Goal: Use online tool/utility: Utilize a website feature to perform a specific function

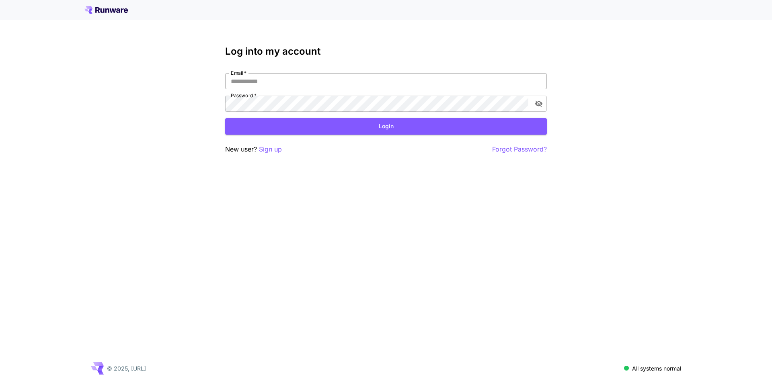
click at [256, 76] on input "Email   *" at bounding box center [386, 81] width 322 height 16
type input "**********"
click button "Login" at bounding box center [386, 126] width 322 height 16
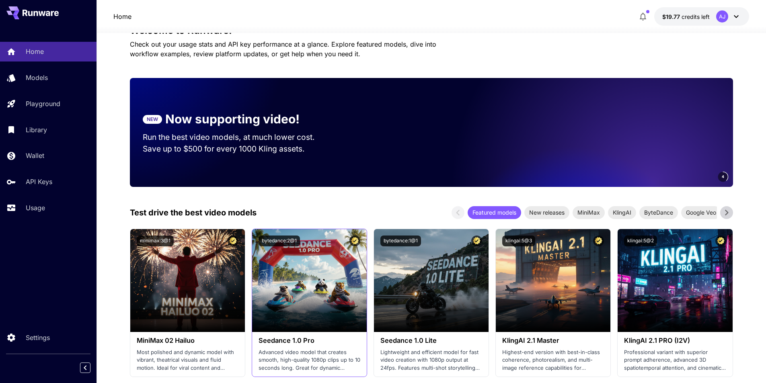
scroll to position [121, 0]
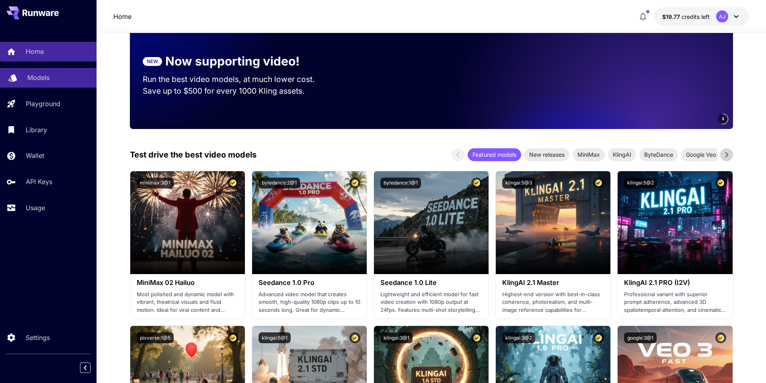
click at [45, 76] on p "Models" at bounding box center [38, 78] width 22 height 10
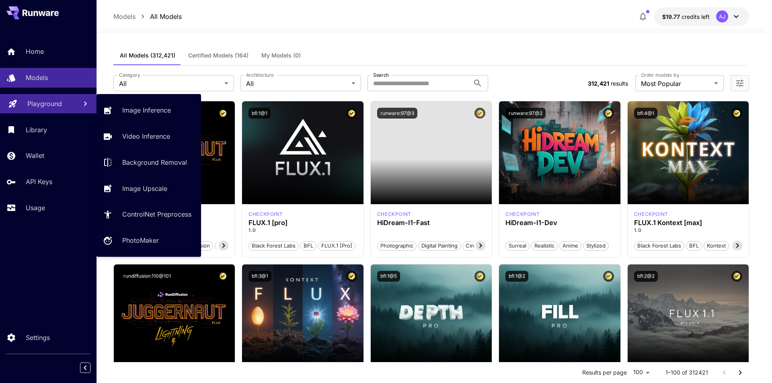
click at [59, 101] on p "Playground" at bounding box center [44, 104] width 35 height 10
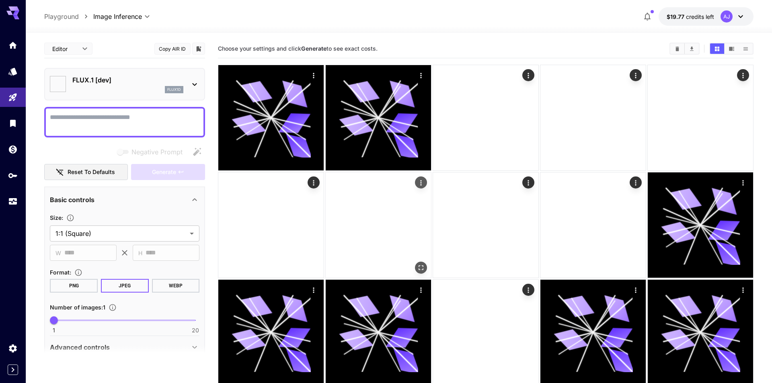
type input "**********"
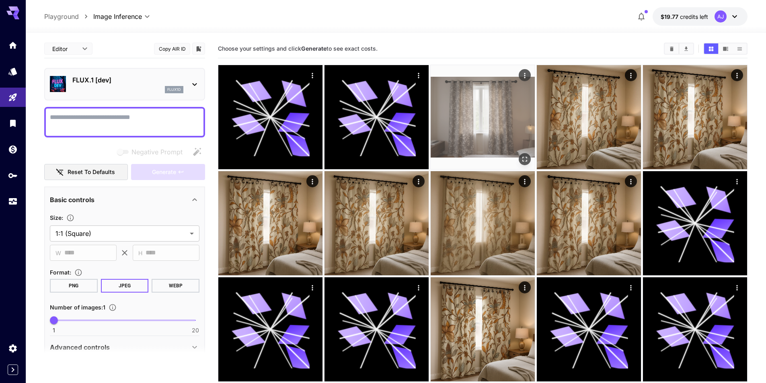
click at [487, 126] on img at bounding box center [483, 117] width 104 height 104
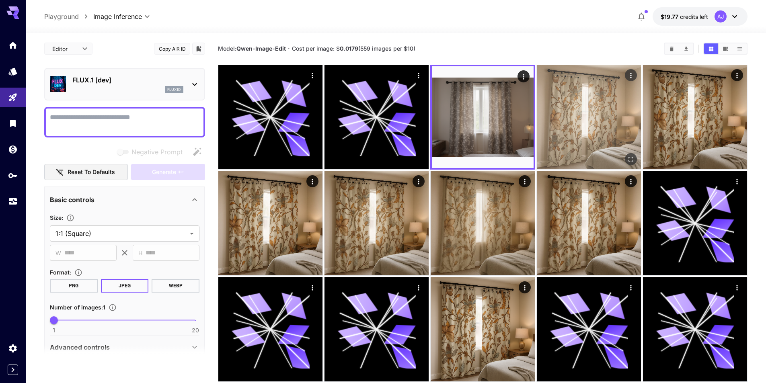
click at [566, 134] on img at bounding box center [589, 117] width 104 height 104
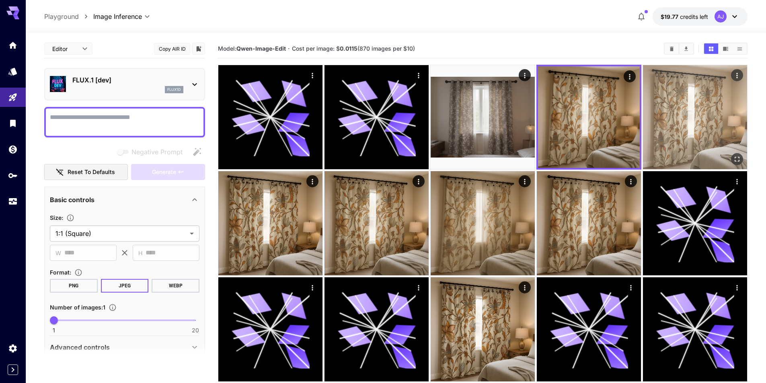
click at [653, 128] on img at bounding box center [695, 117] width 104 height 104
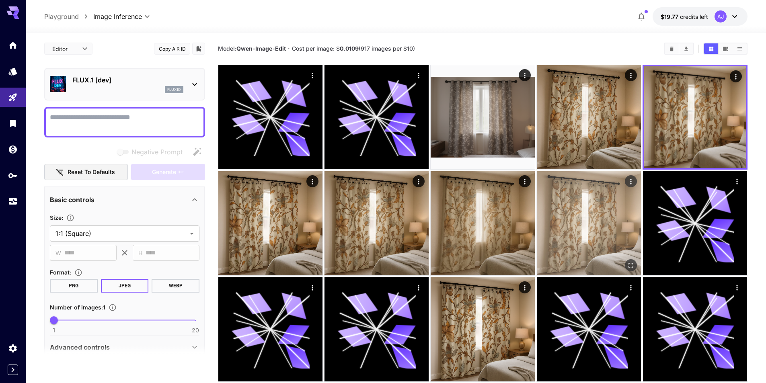
click at [593, 200] on img at bounding box center [589, 223] width 104 height 104
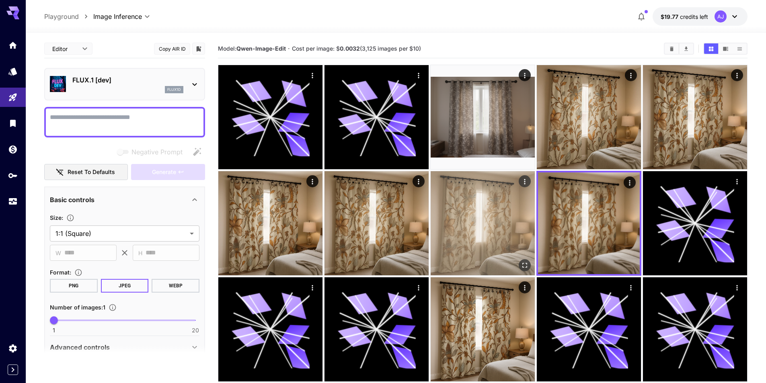
click at [513, 211] on img at bounding box center [483, 223] width 104 height 104
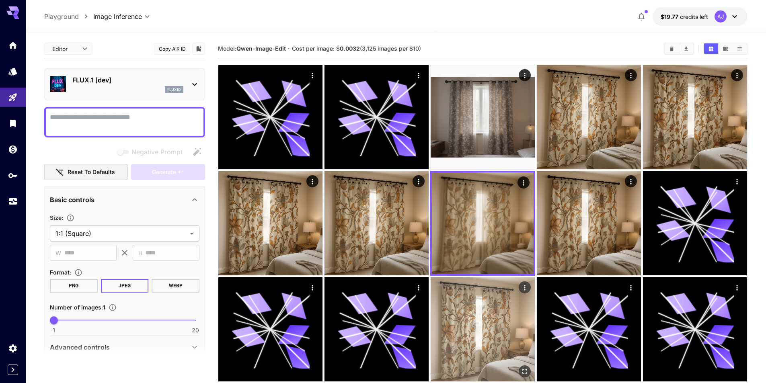
click at [484, 294] on img at bounding box center [483, 330] width 104 height 104
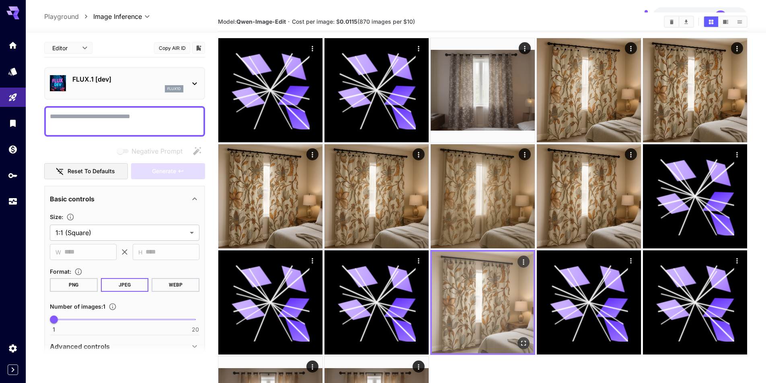
scroll to position [129, 0]
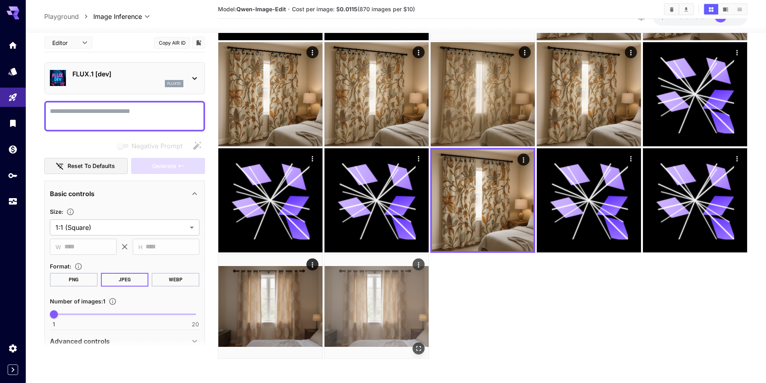
click at [415, 299] on img at bounding box center [377, 307] width 104 height 104
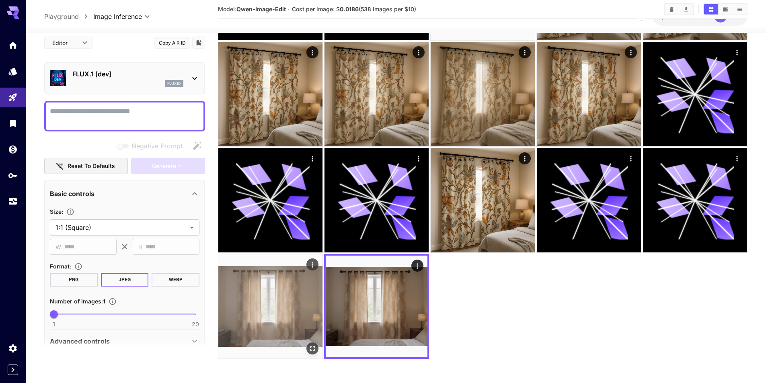
click at [276, 303] on img at bounding box center [270, 307] width 104 height 104
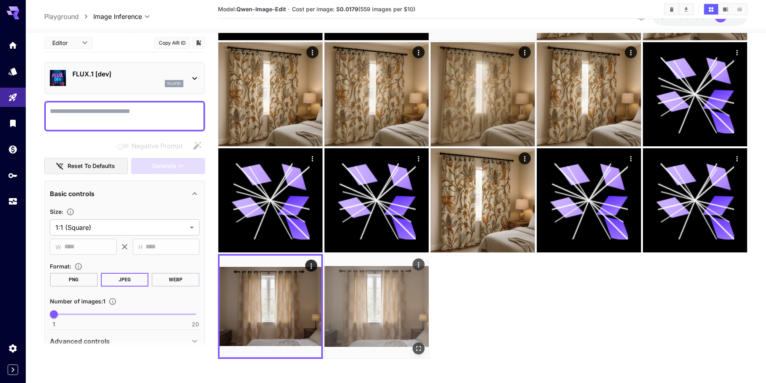
click at [369, 304] on img at bounding box center [377, 307] width 104 height 104
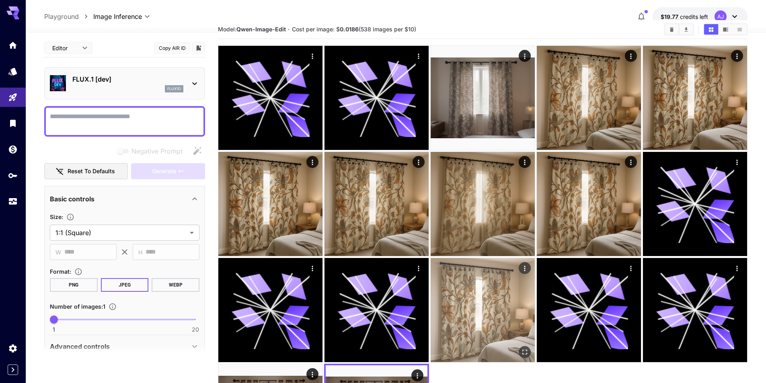
scroll to position [8, 0]
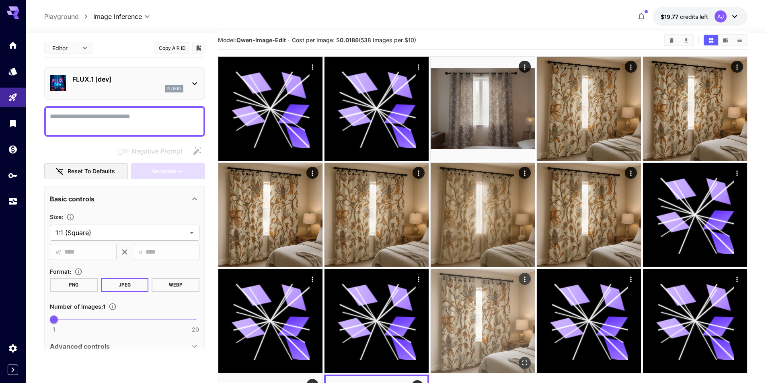
click at [501, 307] on img at bounding box center [483, 321] width 104 height 104
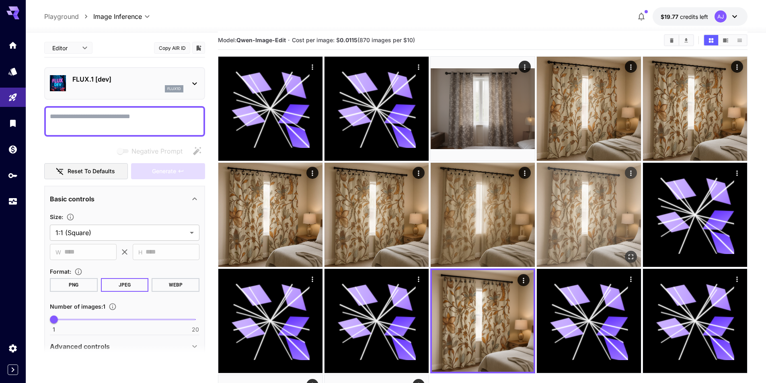
click at [606, 202] on img at bounding box center [589, 215] width 104 height 104
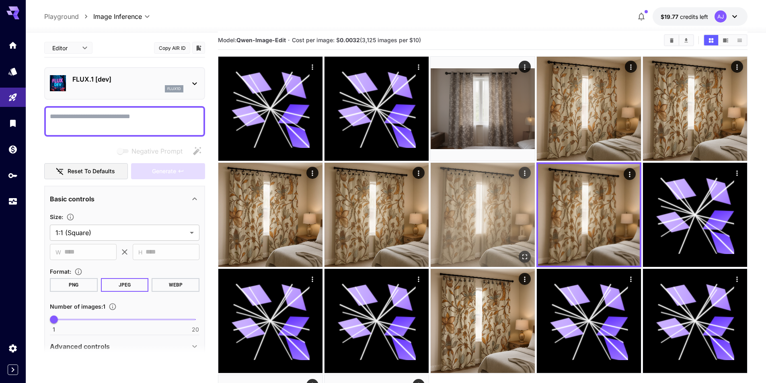
click at [506, 208] on img at bounding box center [483, 215] width 104 height 104
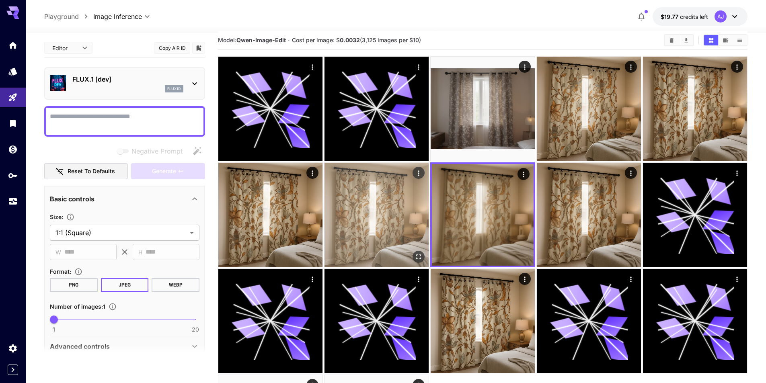
click at [397, 217] on img at bounding box center [377, 215] width 104 height 104
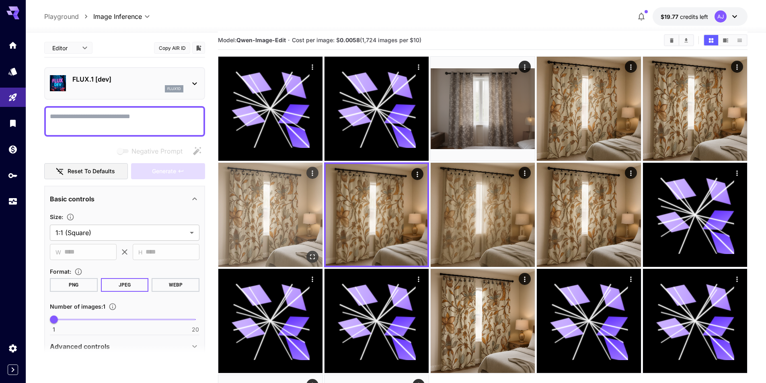
click at [300, 215] on img at bounding box center [270, 215] width 104 height 104
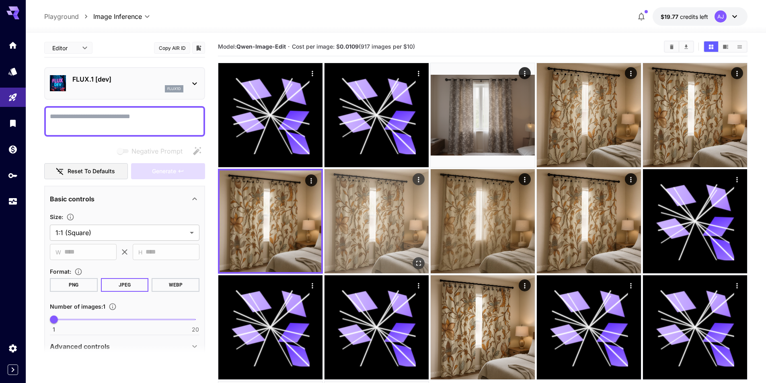
scroll to position [0, 0]
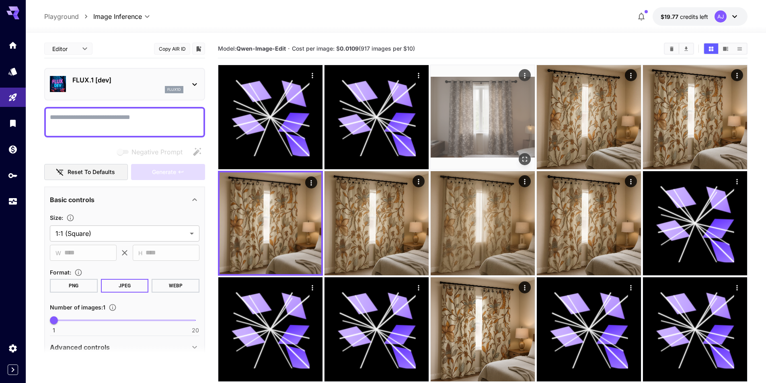
click at [494, 132] on img at bounding box center [483, 117] width 104 height 104
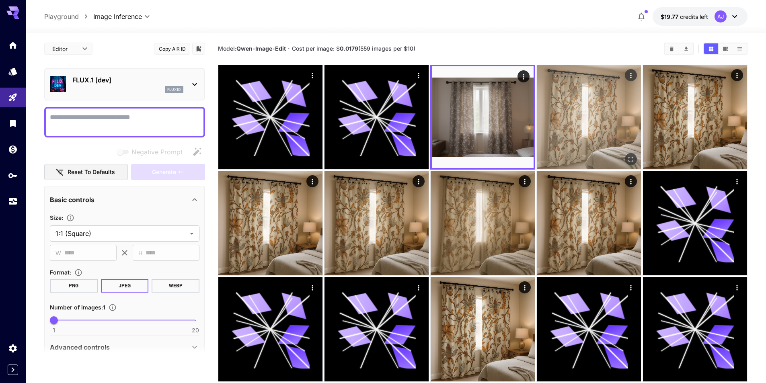
click at [561, 133] on img at bounding box center [589, 117] width 104 height 104
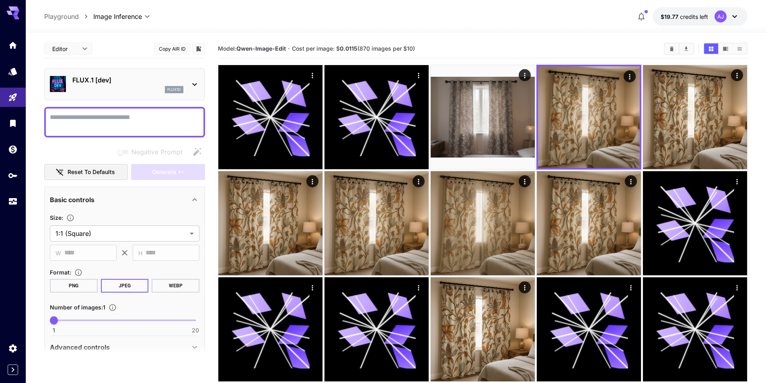
click at [171, 89] on p "flux1d" at bounding box center [174, 90] width 14 height 6
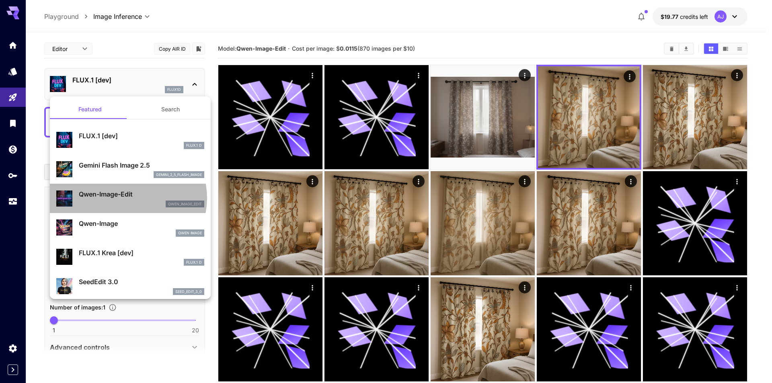
click at [128, 198] on p "Qwen-Image-Edit" at bounding box center [142, 194] width 126 height 10
type input "*"
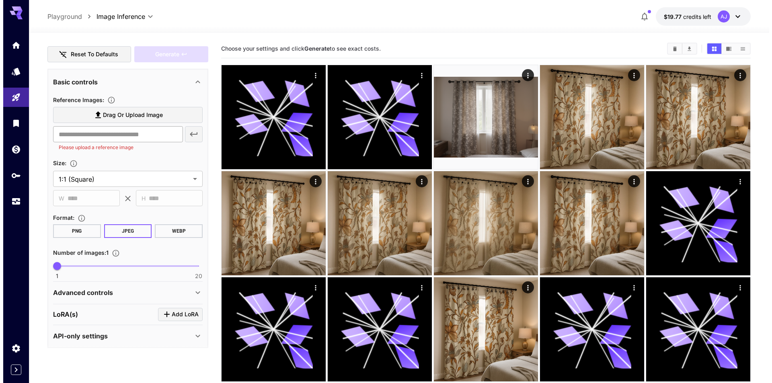
scroll to position [121, 0]
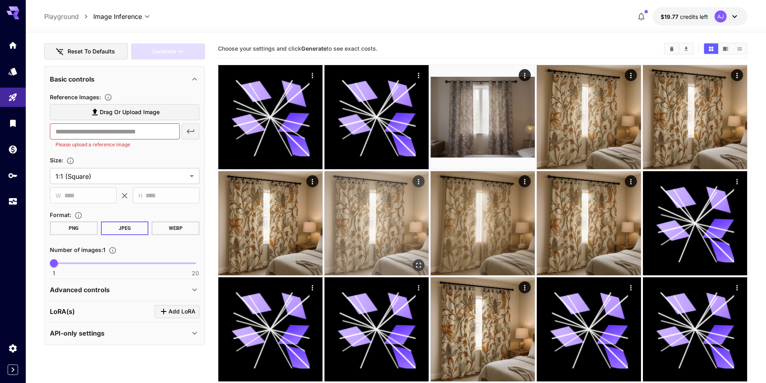
click at [415, 225] on img at bounding box center [377, 223] width 104 height 104
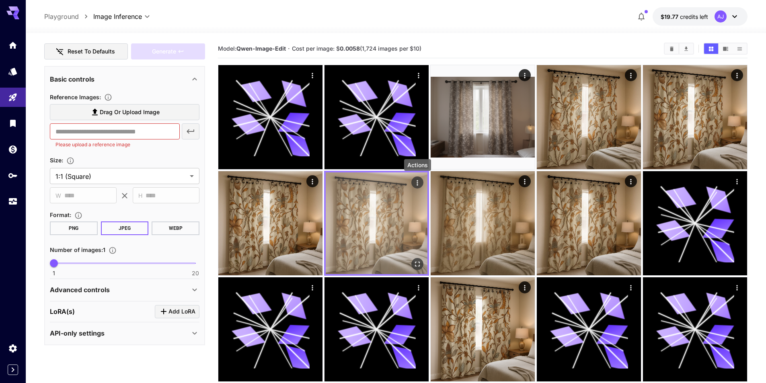
click at [420, 179] on icon "Actions" at bounding box center [418, 183] width 8 height 8
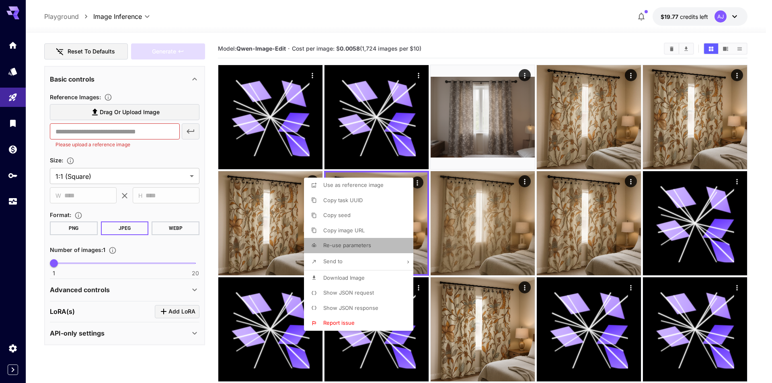
click at [366, 244] on span "Re-use parameters" at bounding box center [347, 245] width 48 height 6
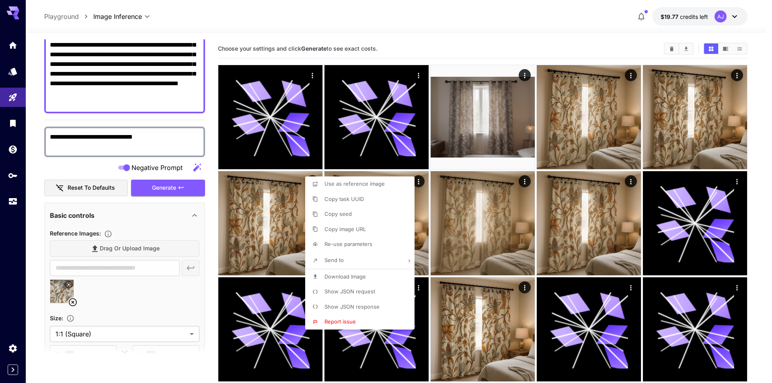
type textarea "**********"
type input "*******"
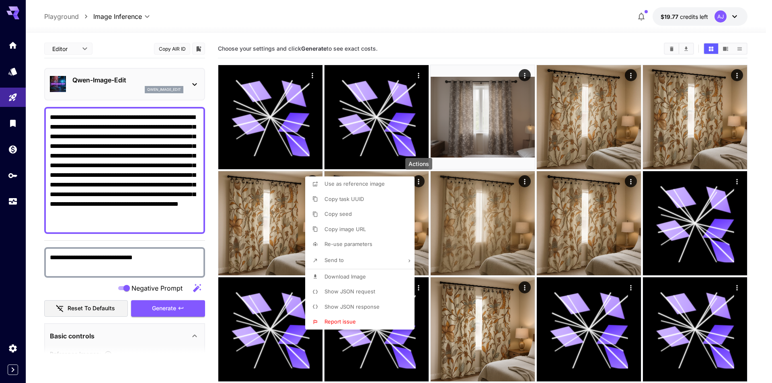
click at [145, 339] on div at bounding box center [386, 191] width 772 height 383
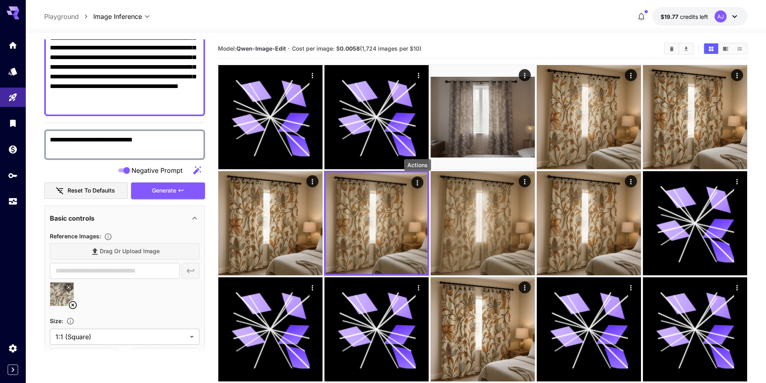
scroll to position [279, 0]
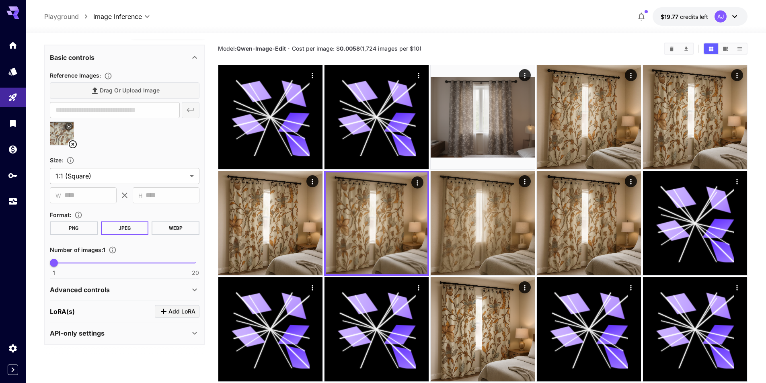
click at [191, 286] on icon at bounding box center [195, 290] width 10 height 10
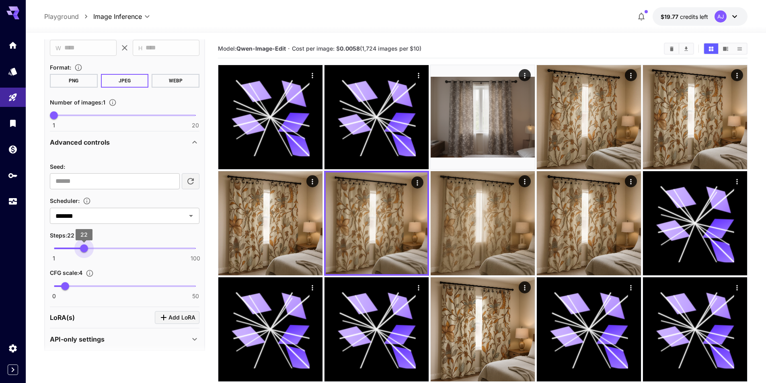
type input "**"
drag, startPoint x: 73, startPoint y: 246, endPoint x: 84, endPoint y: 247, distance: 10.9
click at [84, 247] on span "22" at bounding box center [84, 249] width 8 height 8
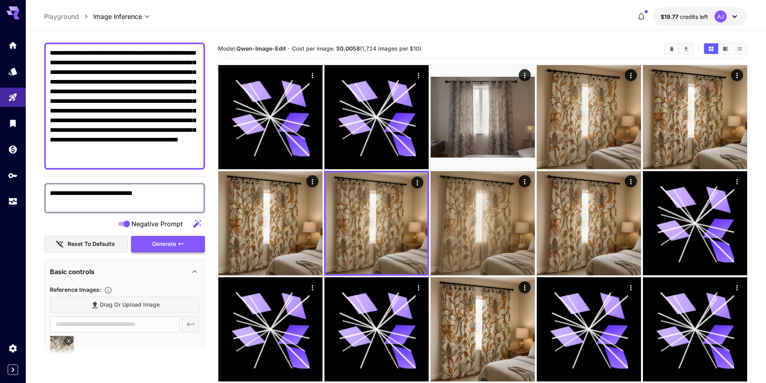
click at [165, 244] on span "Generate" at bounding box center [164, 244] width 24 height 10
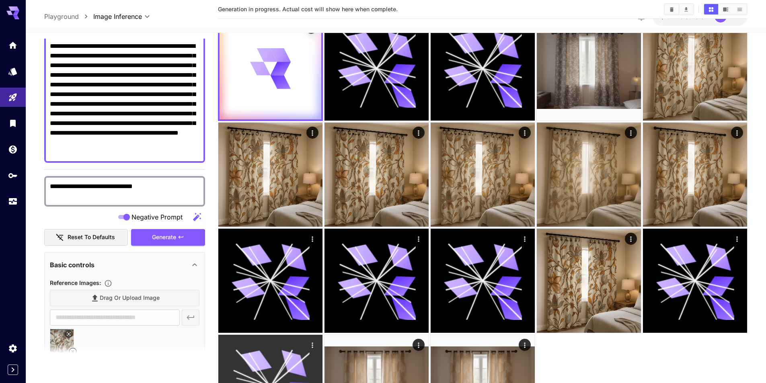
scroll to position [0, 0]
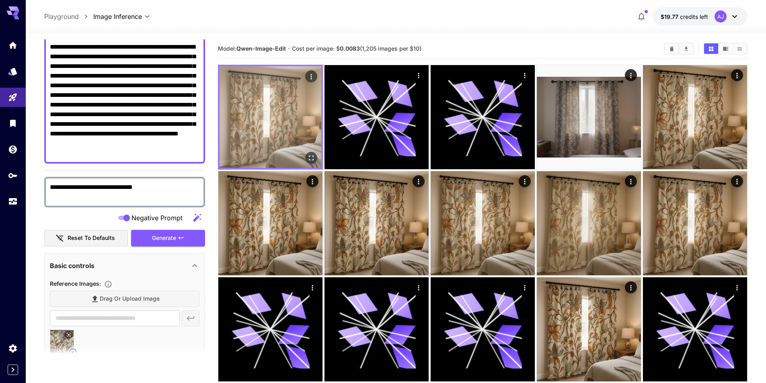
click at [312, 155] on icon "Open in fullscreen" at bounding box center [311, 158] width 8 height 8
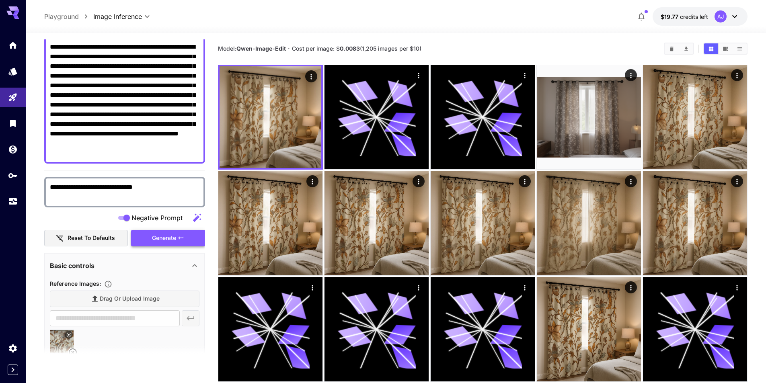
click at [165, 238] on span "Generate" at bounding box center [164, 238] width 24 height 10
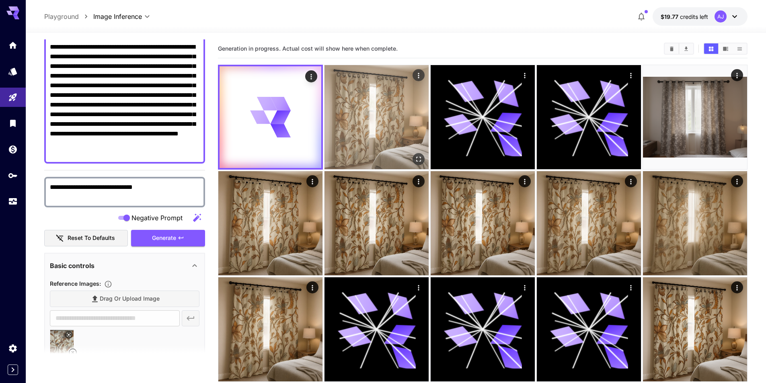
click at [348, 112] on img at bounding box center [377, 117] width 104 height 104
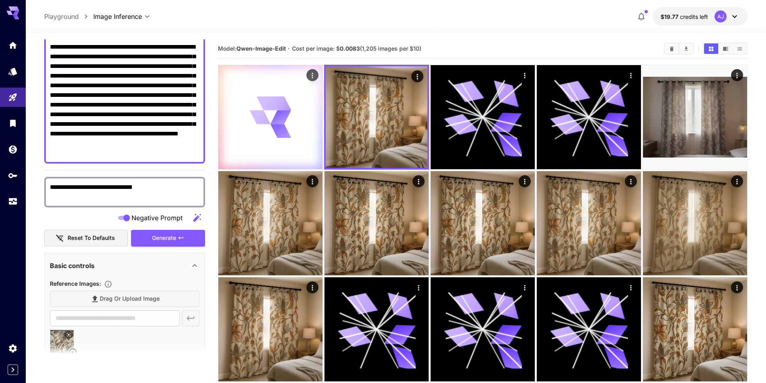
click at [278, 114] on icon at bounding box center [280, 117] width 21 height 14
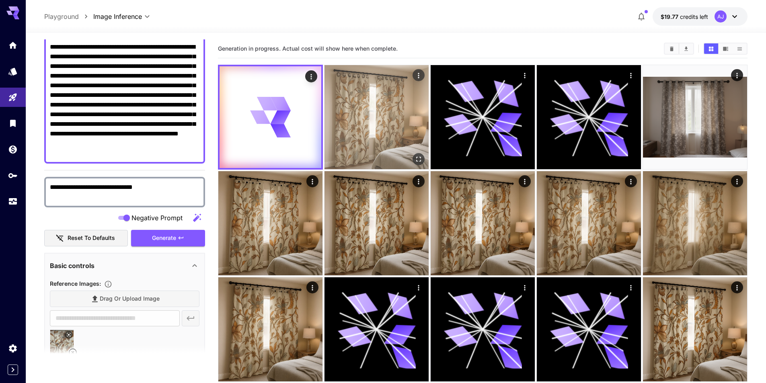
click at [371, 121] on img at bounding box center [377, 117] width 104 height 104
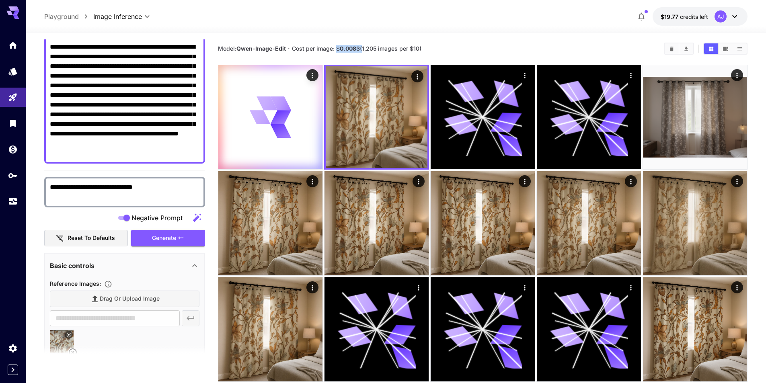
drag, startPoint x: 338, startPoint y: 47, endPoint x: 363, endPoint y: 45, distance: 25.0
click at [363, 45] on span "Cost per image: $ 0.0083 (1,205 images per $10)" at bounding box center [357, 48] width 130 height 7
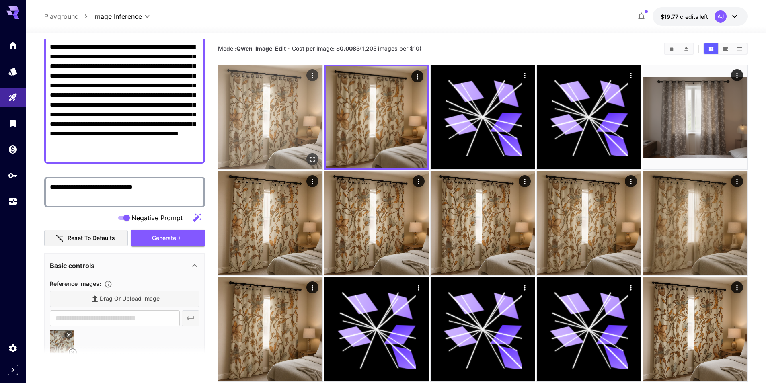
click at [311, 137] on img at bounding box center [270, 117] width 104 height 104
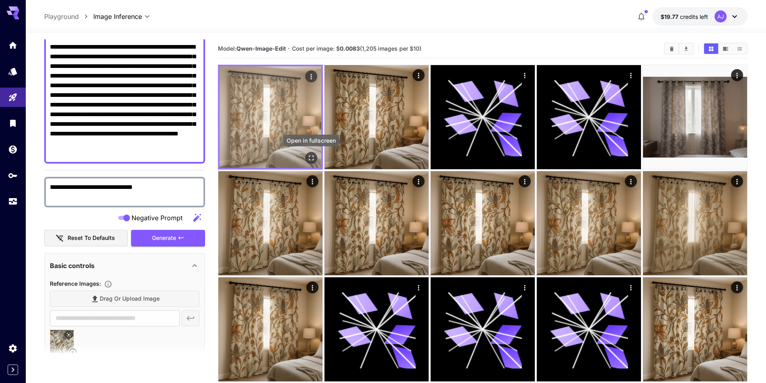
click at [314, 156] on icon "Open in fullscreen" at bounding box center [311, 158] width 8 height 8
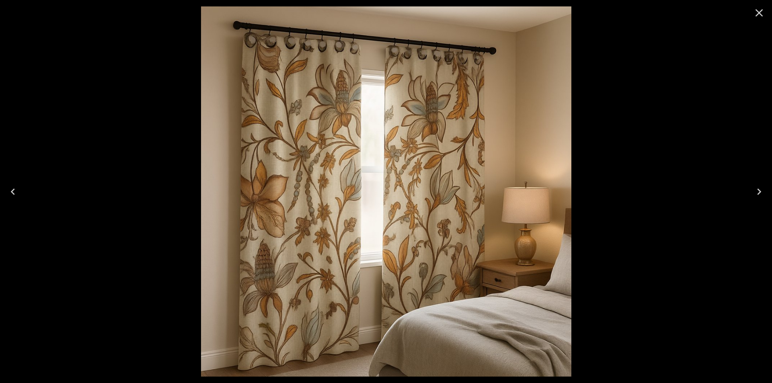
drag, startPoint x: 714, startPoint y: 154, endPoint x: 680, endPoint y: 161, distance: 34.7
click at [714, 155] on div at bounding box center [386, 191] width 772 height 383
click at [762, 14] on icon "Close" at bounding box center [759, 12] width 13 height 13
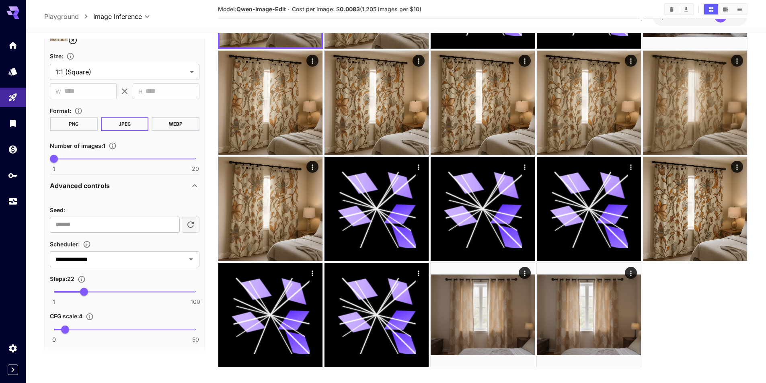
scroll to position [432, 0]
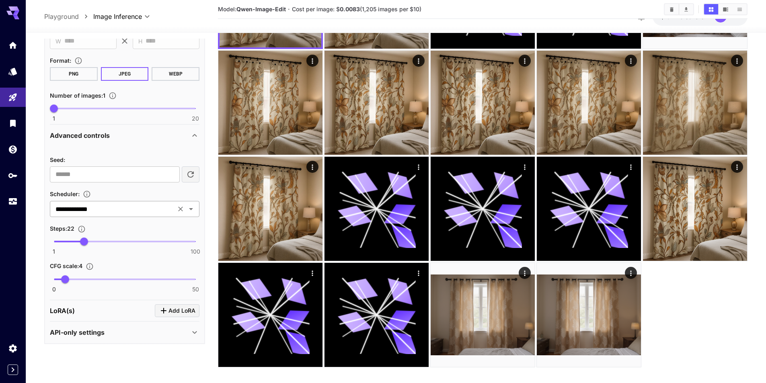
click at [192, 212] on icon "Open" at bounding box center [191, 209] width 10 height 10
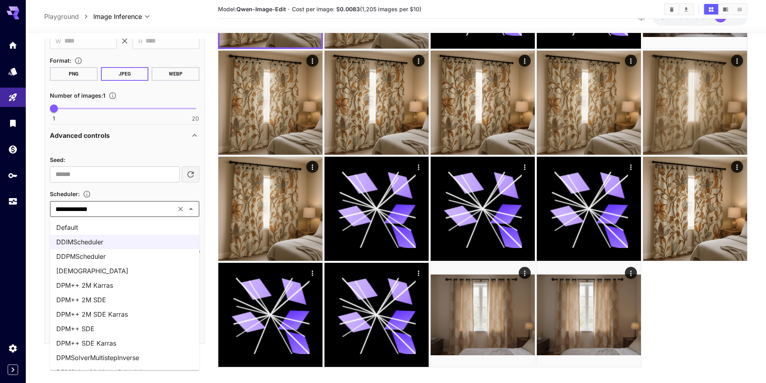
click at [142, 289] on li "DPM++ 2M Karras" at bounding box center [125, 285] width 150 height 14
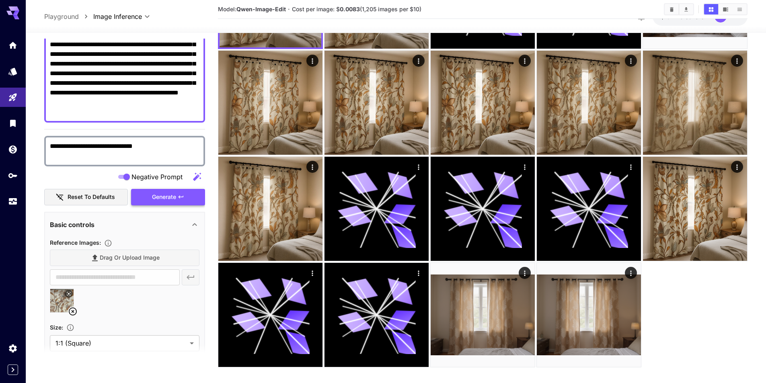
click at [172, 192] on button "Generate" at bounding box center [168, 197] width 74 height 16
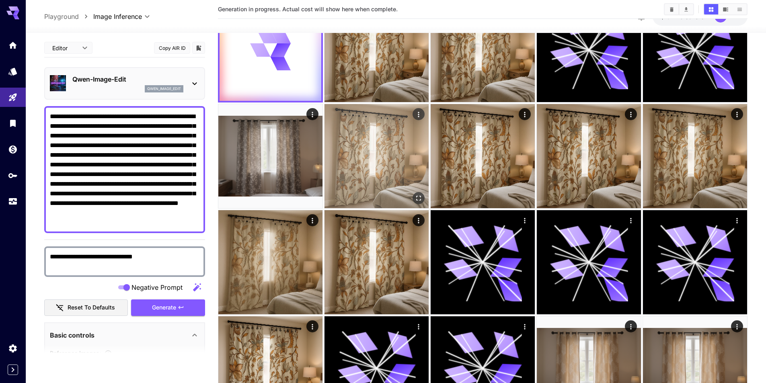
scroll to position [0, 0]
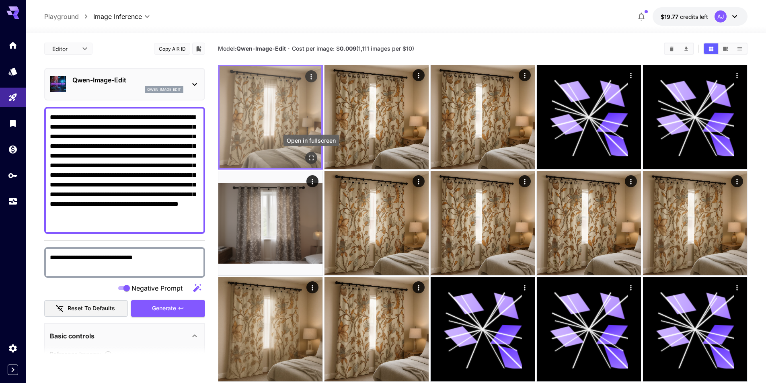
click at [311, 155] on icon "Open in fullscreen" at bounding box center [311, 158] width 8 height 8
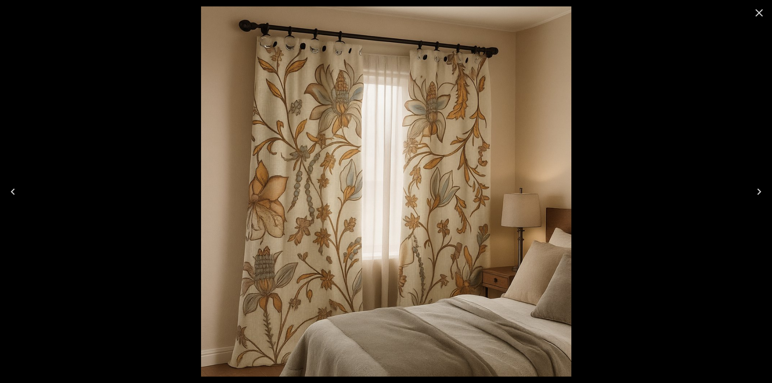
click at [640, 110] on div at bounding box center [386, 191] width 772 height 383
click at [760, 11] on icon "Close" at bounding box center [759, 12] width 13 height 13
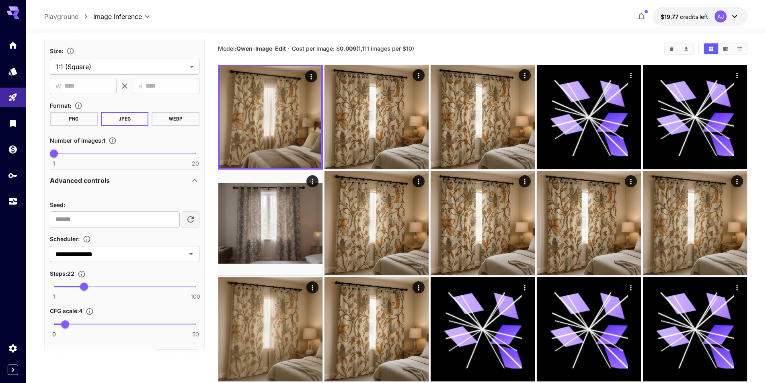
scroll to position [432, 0]
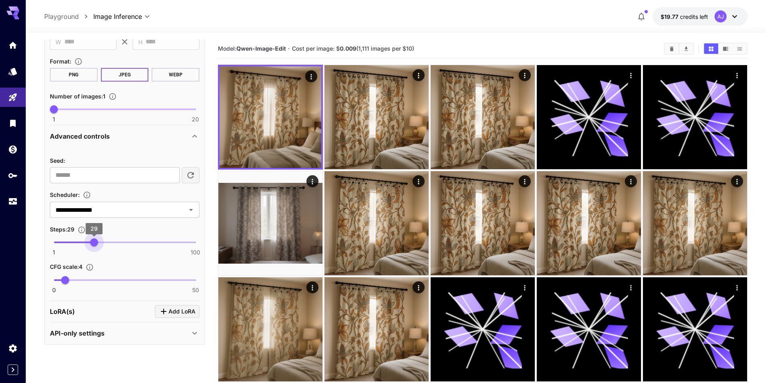
type input "**"
drag, startPoint x: 91, startPoint y: 242, endPoint x: 99, endPoint y: 239, distance: 8.1
click at [95, 243] on span "30" at bounding box center [95, 243] width 8 height 8
click at [191, 212] on icon "Open" at bounding box center [191, 210] width 10 height 10
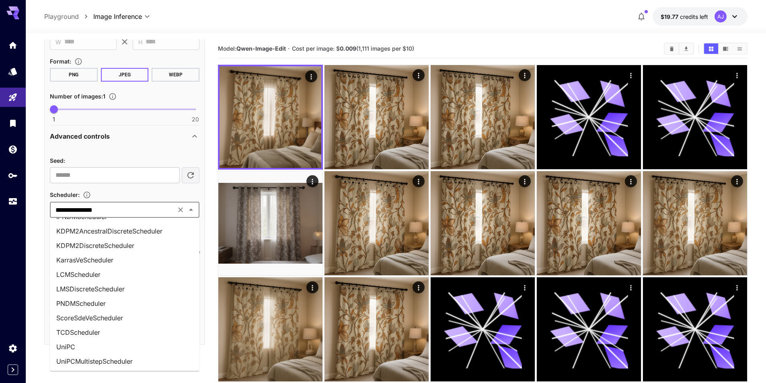
scroll to position [288, 0]
click at [126, 363] on li "UniPCMultistepScheduler" at bounding box center [125, 361] width 150 height 14
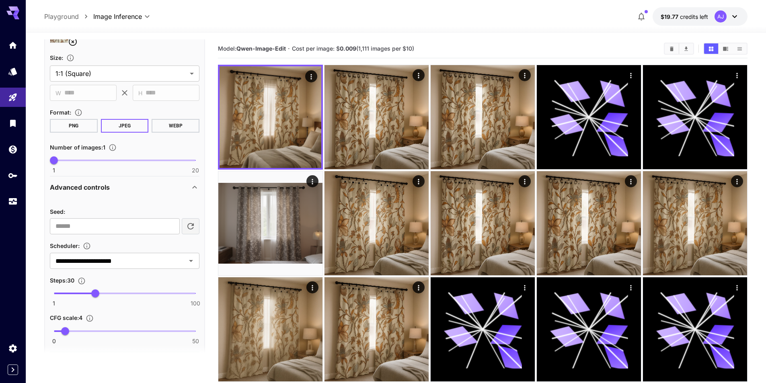
scroll to position [231, 0]
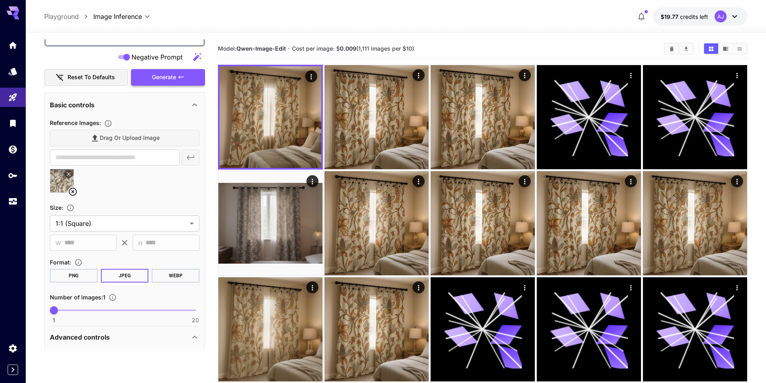
click at [169, 78] on span "Generate" at bounding box center [164, 77] width 24 height 10
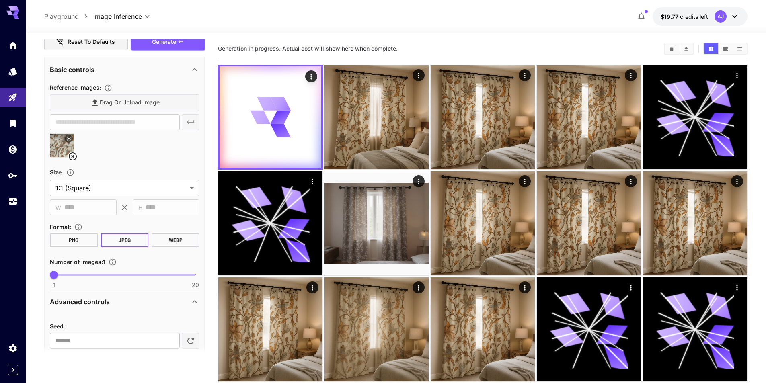
scroll to position [272, 0]
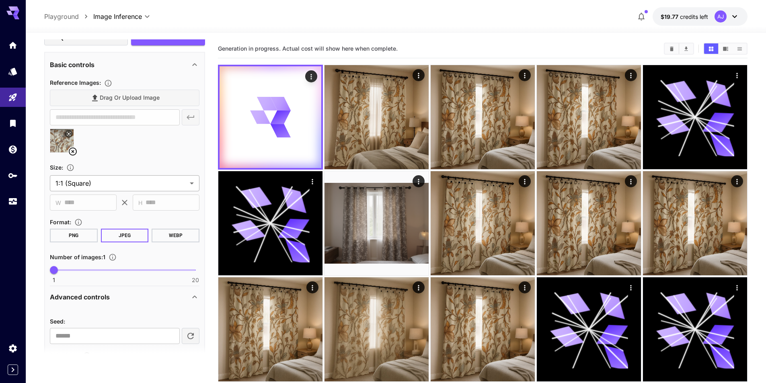
click at [187, 179] on body "**********" at bounding box center [383, 309] width 766 height 619
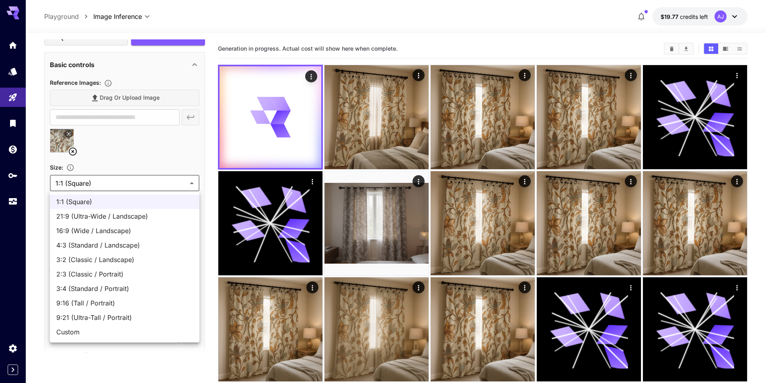
click at [188, 179] on div at bounding box center [386, 191] width 772 height 383
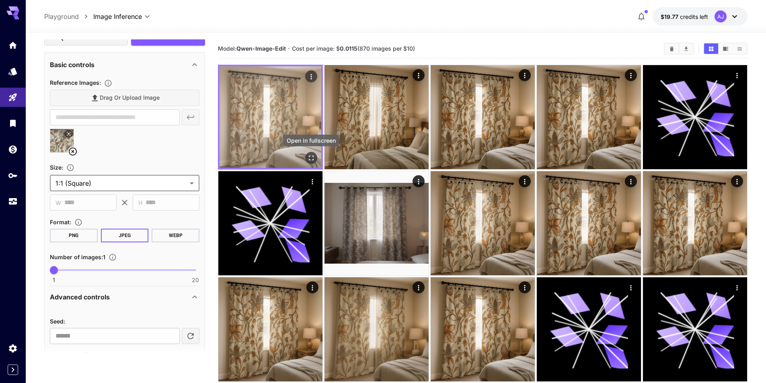
click at [311, 155] on icon "Open in fullscreen" at bounding box center [311, 158] width 8 height 8
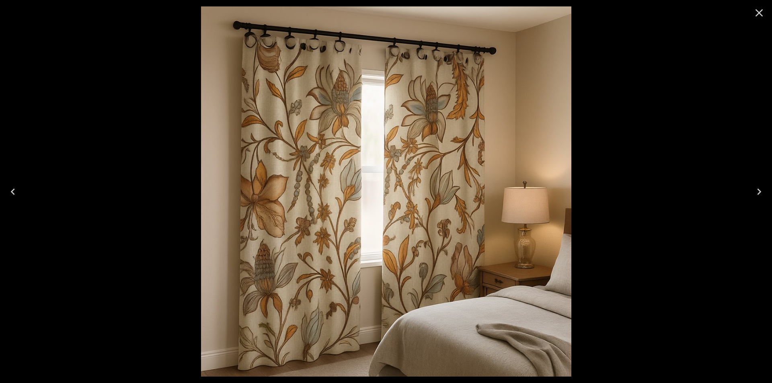
click at [762, 15] on icon "Close" at bounding box center [760, 13] width 8 height 8
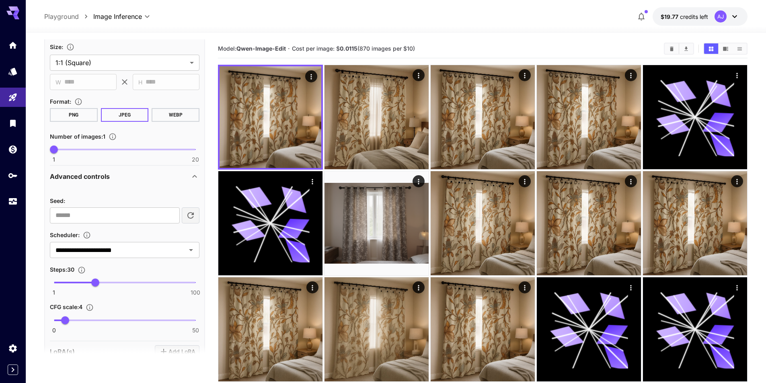
scroll to position [432, 0]
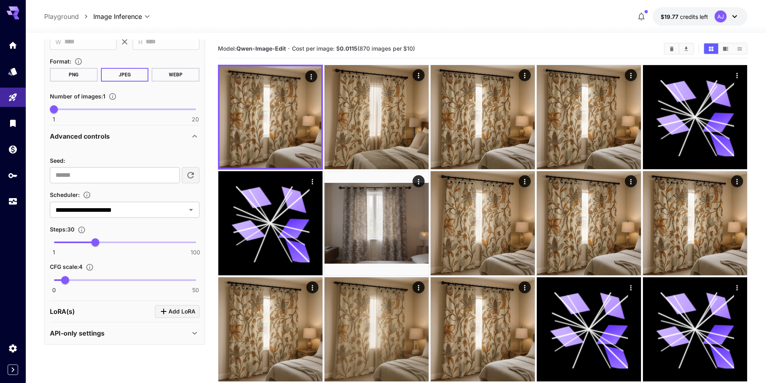
click at [171, 333] on div "API-only settings" at bounding box center [120, 334] width 140 height 10
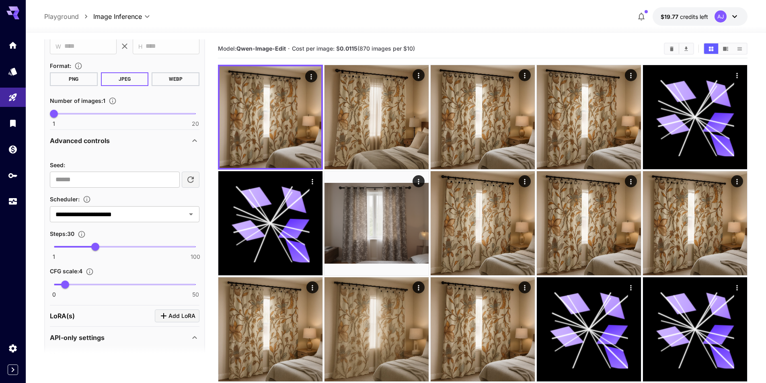
scroll to position [408, 0]
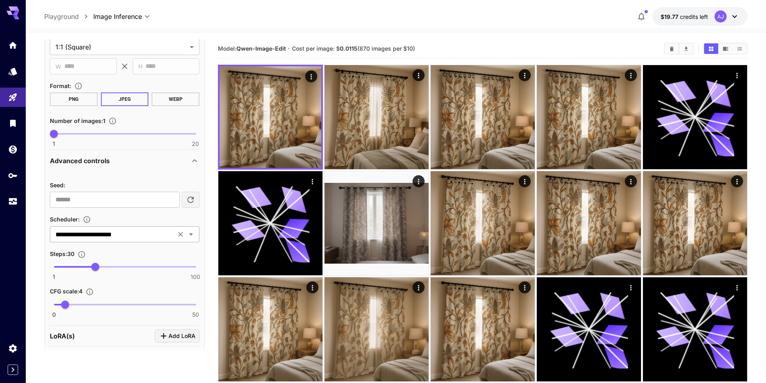
click at [187, 234] on icon "Open" at bounding box center [191, 235] width 10 height 10
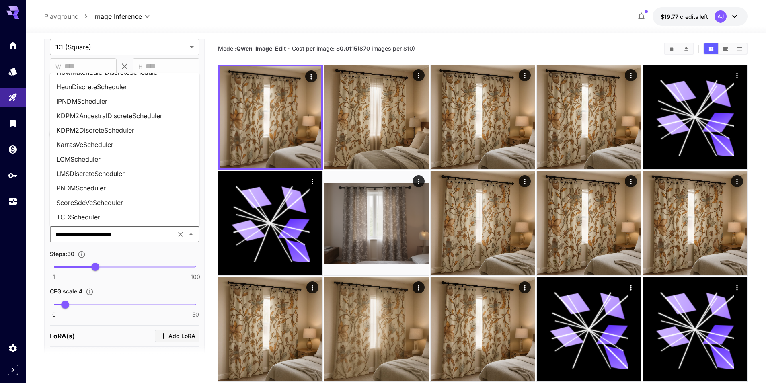
scroll to position [244, 0]
click at [108, 161] on li "KarrasVeScheduler" at bounding box center [125, 158] width 150 height 14
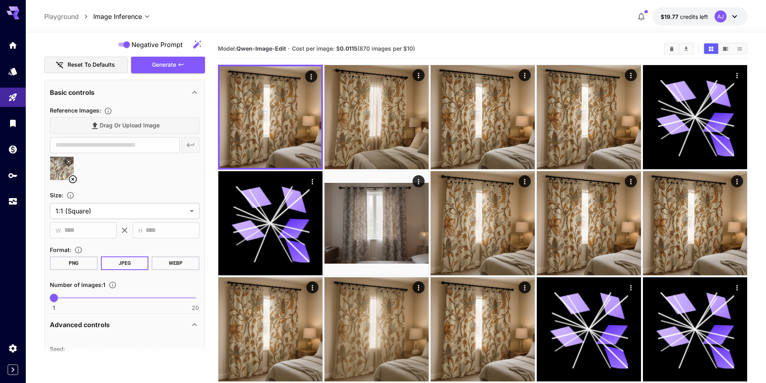
scroll to position [207, 0]
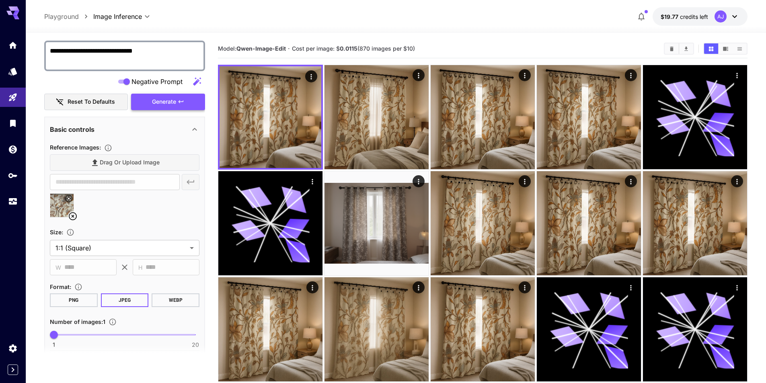
click at [187, 102] on button "Generate" at bounding box center [168, 102] width 74 height 16
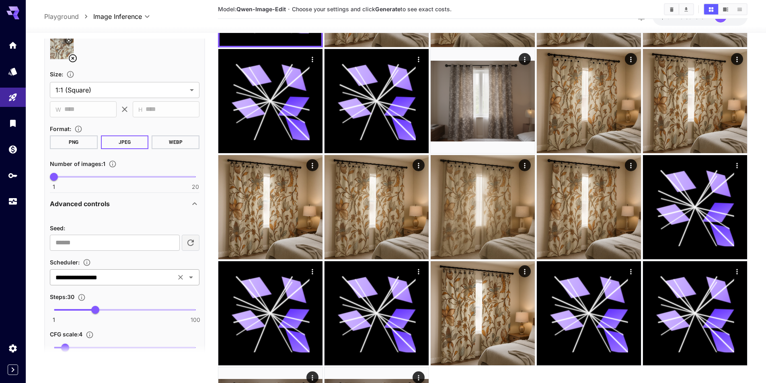
scroll to position [368, 0]
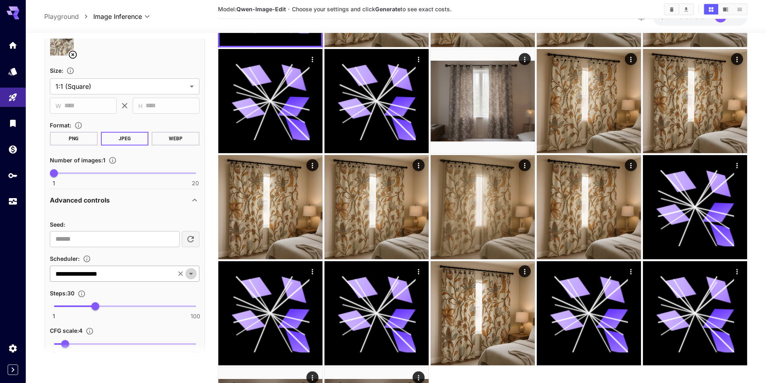
click at [196, 274] on icon "Open" at bounding box center [191, 274] width 10 height 10
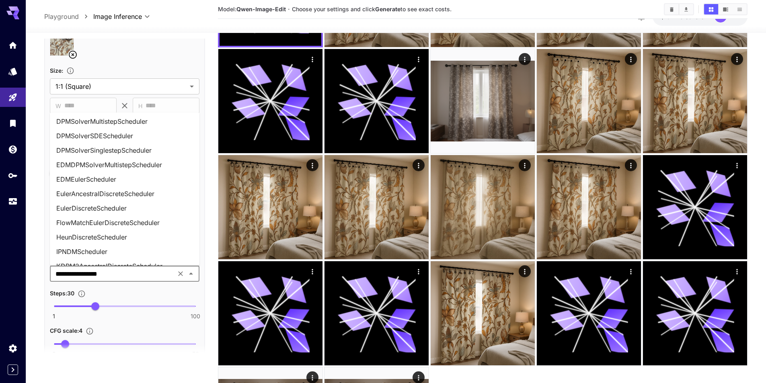
scroll to position [103, 0]
click at [111, 223] on li "EDMEulerScheduler" at bounding box center [125, 223] width 150 height 14
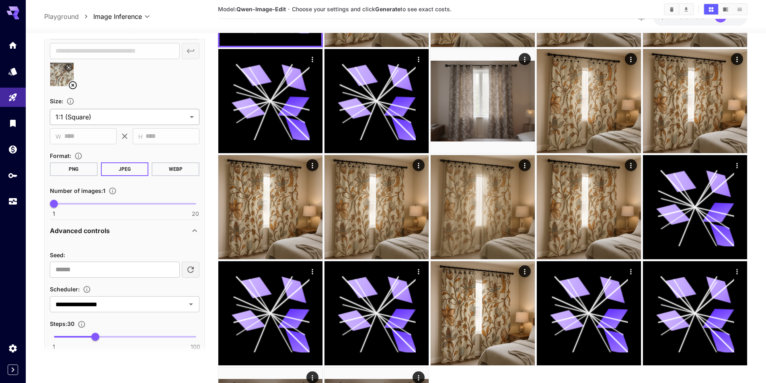
scroll to position [207, 0]
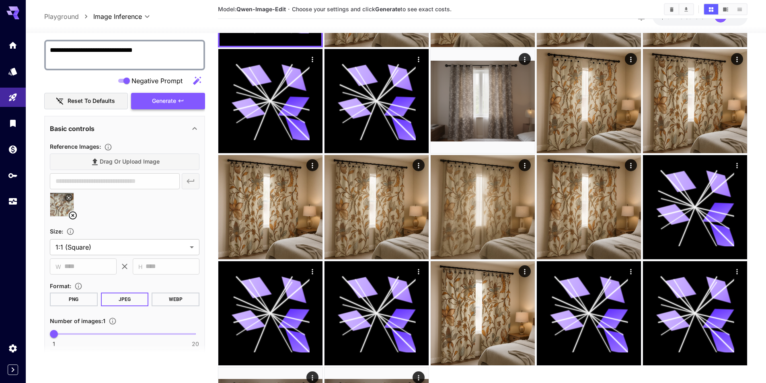
click at [180, 99] on icon "button" at bounding box center [181, 101] width 6 height 6
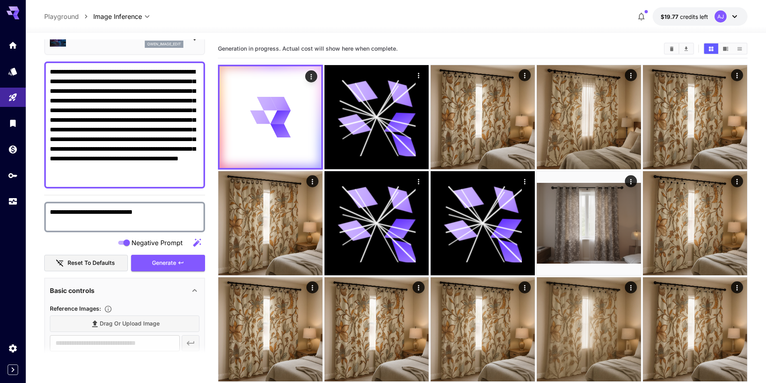
scroll to position [0, 0]
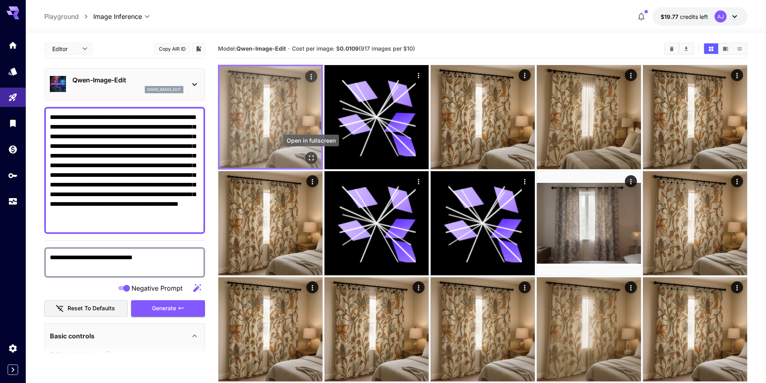
click at [313, 158] on icon "Open in fullscreen" at bounding box center [311, 158] width 8 height 8
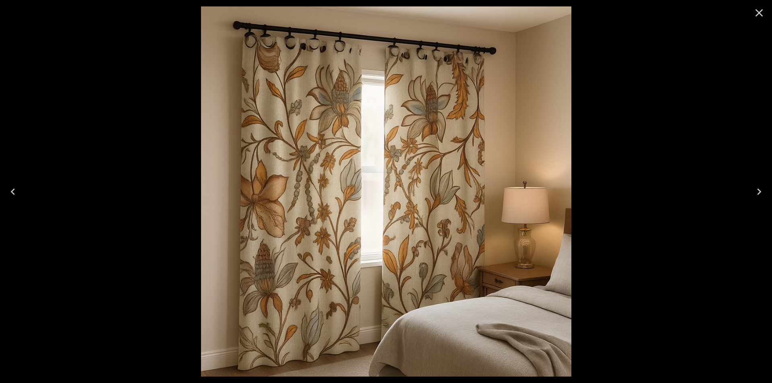
click at [646, 70] on div at bounding box center [386, 191] width 772 height 383
click at [756, 12] on icon "Close" at bounding box center [759, 12] width 13 height 13
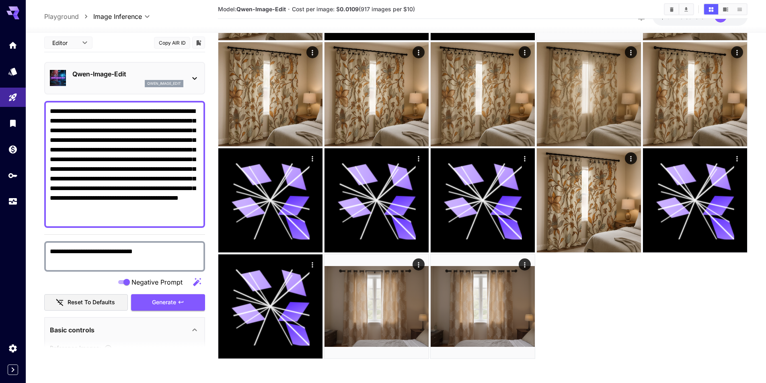
scroll to position [161, 0]
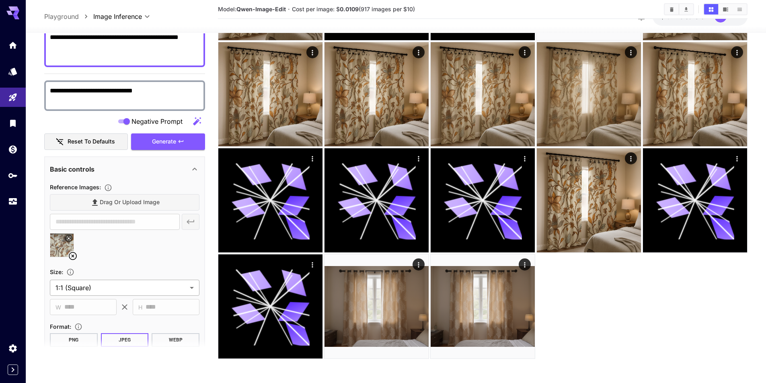
click at [187, 286] on body "**********" at bounding box center [383, 74] width 766 height 619
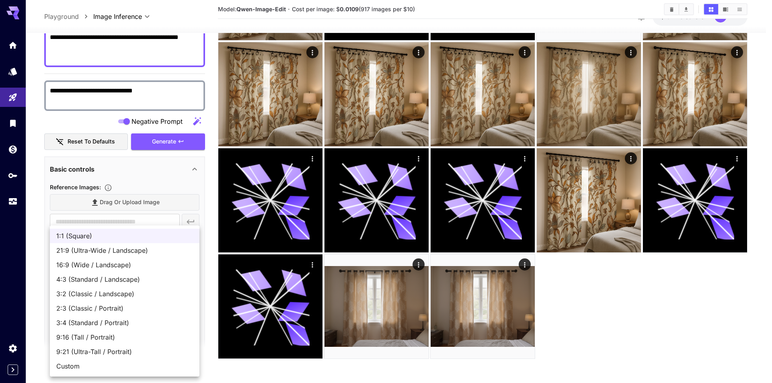
click at [121, 279] on span "4:3 (Standard / Landscape)" at bounding box center [124, 280] width 137 height 10
type input "**********"
type input "****"
type input "***"
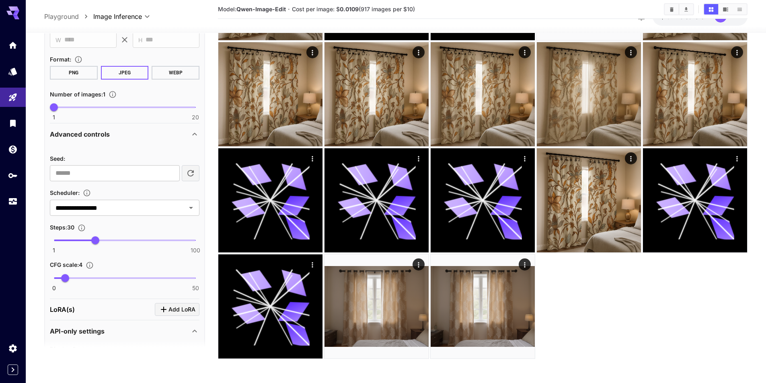
scroll to position [443, 0]
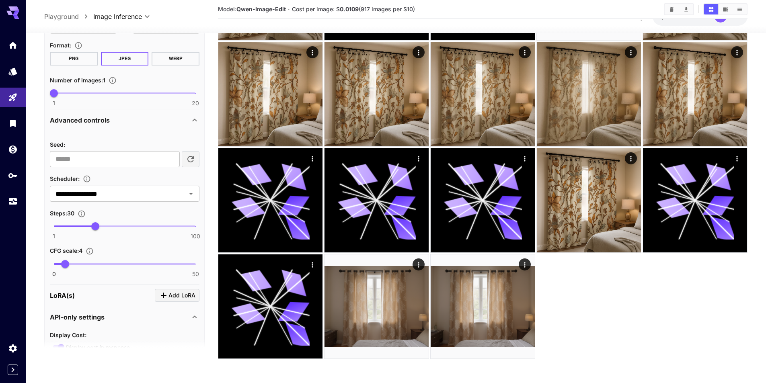
click at [189, 165] on button "button" at bounding box center [191, 159] width 18 height 16
type input "**********"
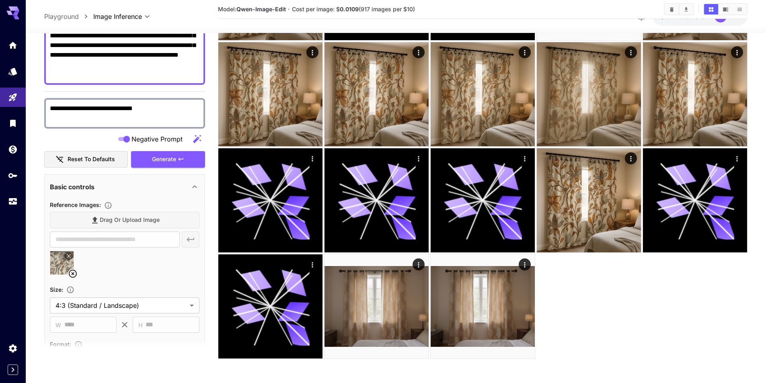
scroll to position [86, 0]
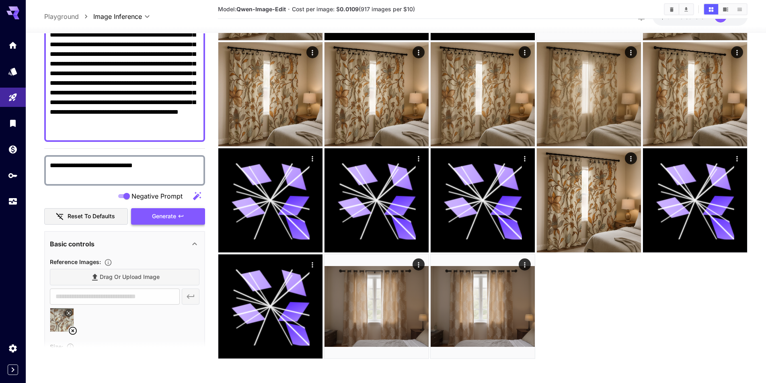
click at [171, 220] on span "Generate" at bounding box center [164, 217] width 24 height 10
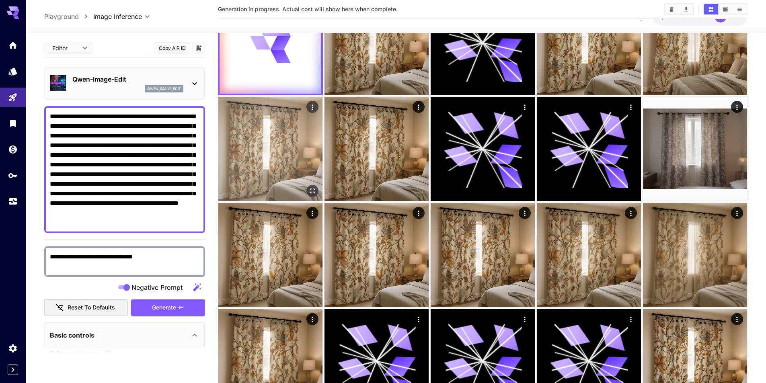
scroll to position [0, 0]
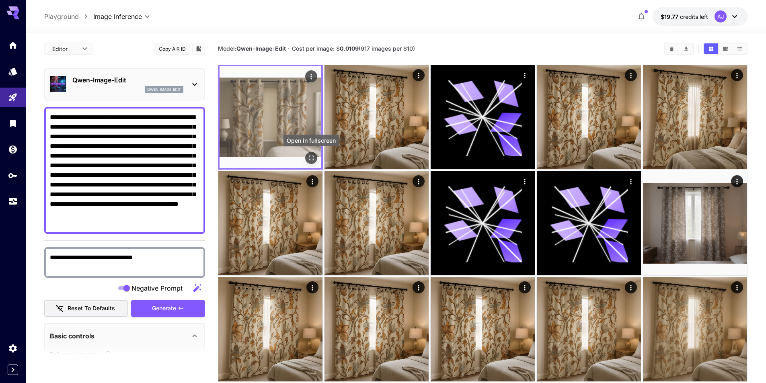
click at [315, 156] on icon "Open in fullscreen" at bounding box center [311, 158] width 8 height 8
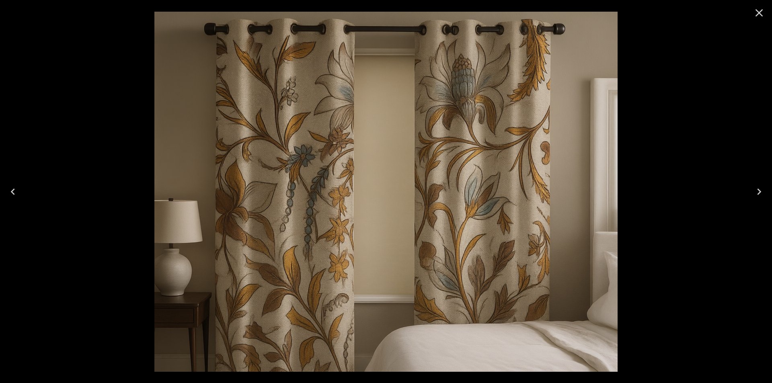
click at [683, 61] on div at bounding box center [386, 191] width 772 height 383
click at [766, 13] on button "Close" at bounding box center [759, 12] width 19 height 19
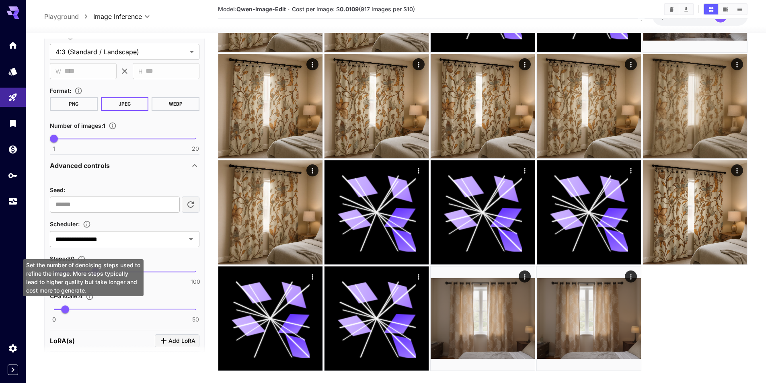
scroll to position [235, 0]
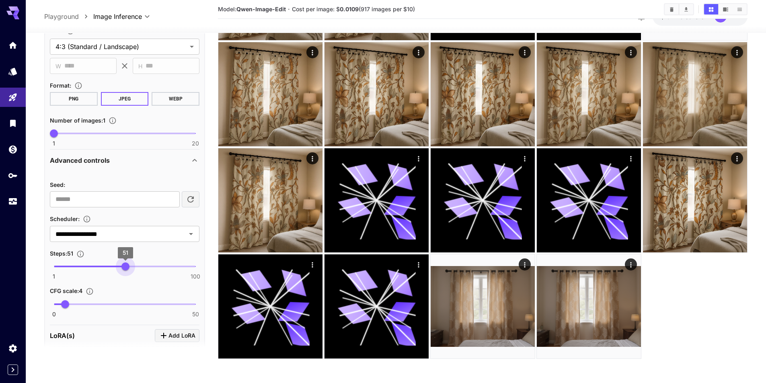
type input "**"
drag, startPoint x: 95, startPoint y: 268, endPoint x: 124, endPoint y: 268, distance: 28.6
click at [124, 268] on span "50" at bounding box center [124, 267] width 8 height 8
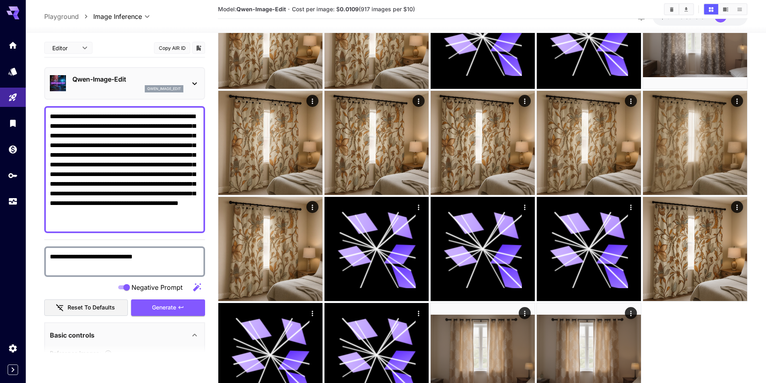
scroll to position [74, 0]
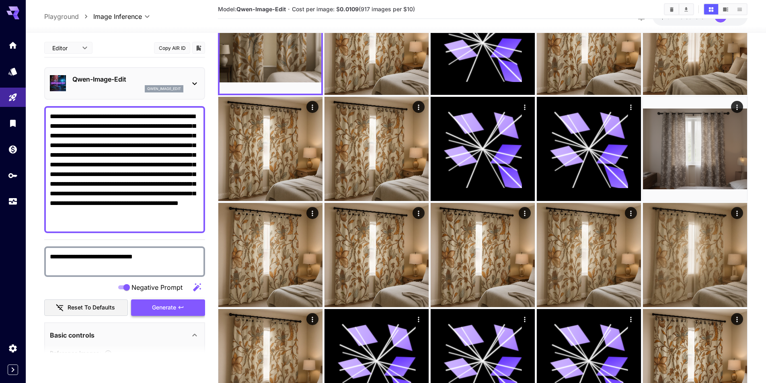
click at [181, 311] on icon "button" at bounding box center [181, 308] width 6 height 6
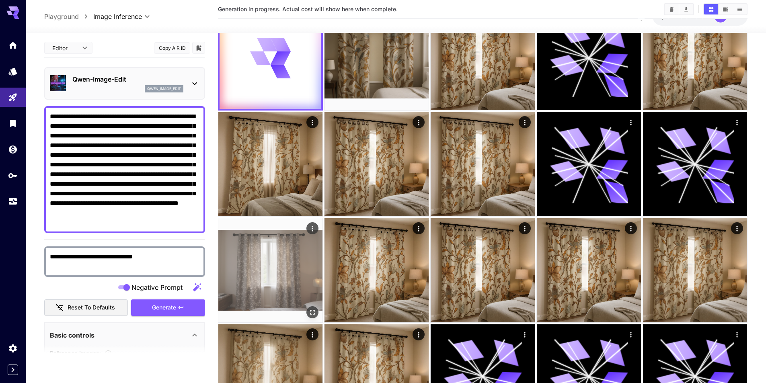
scroll to position [0, 0]
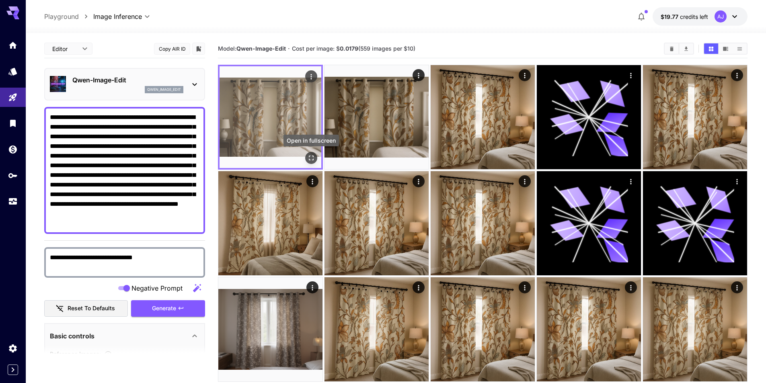
click at [311, 158] on icon "Open in fullscreen" at bounding box center [311, 158] width 8 height 8
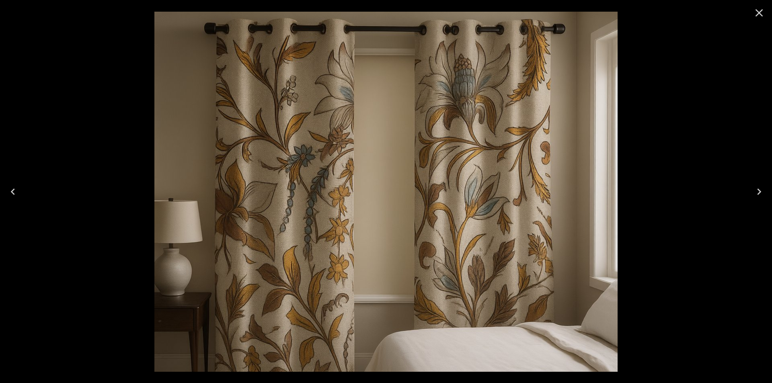
click at [756, 13] on icon "Close" at bounding box center [759, 12] width 13 height 13
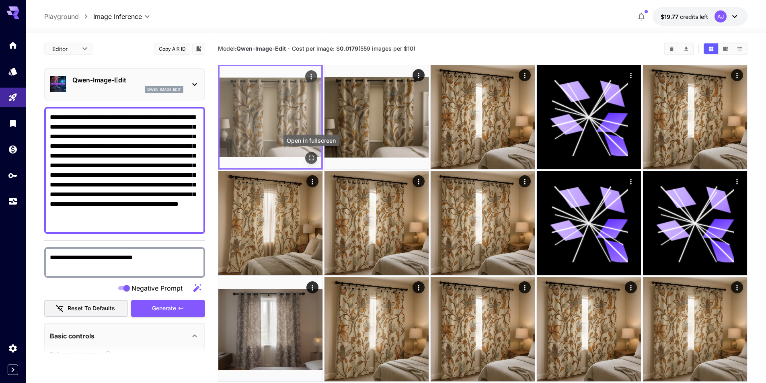
click at [311, 155] on icon "Open in fullscreen" at bounding box center [311, 158] width 8 height 8
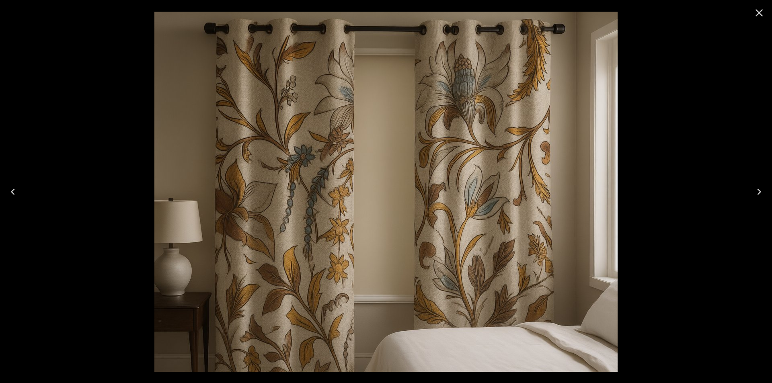
click at [757, 10] on icon "Close" at bounding box center [760, 13] width 8 height 8
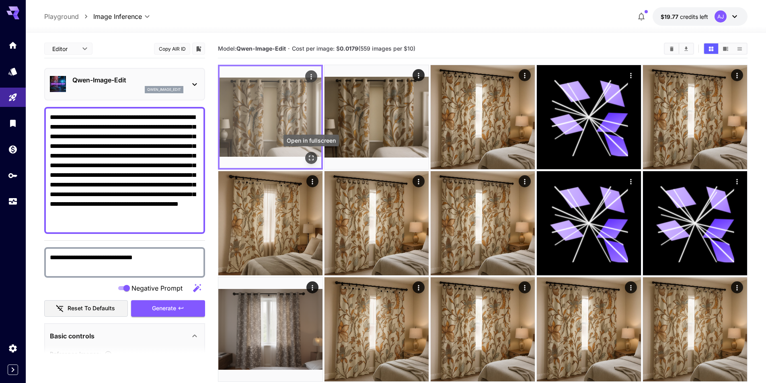
click at [311, 154] on icon "Open in fullscreen" at bounding box center [311, 158] width 8 height 8
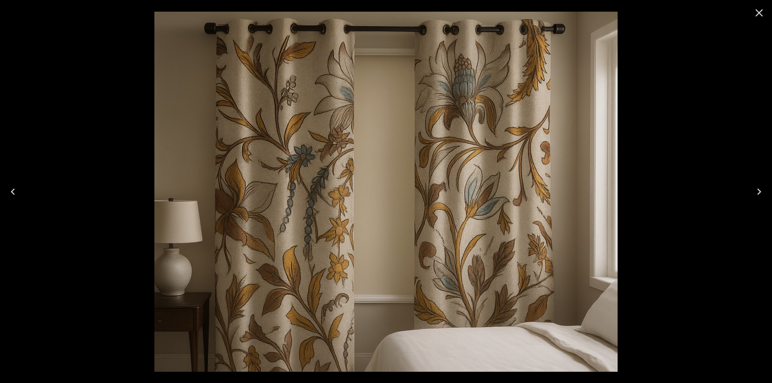
click at [670, 42] on div at bounding box center [386, 191] width 772 height 383
click at [764, 17] on icon "Close" at bounding box center [759, 12] width 13 height 13
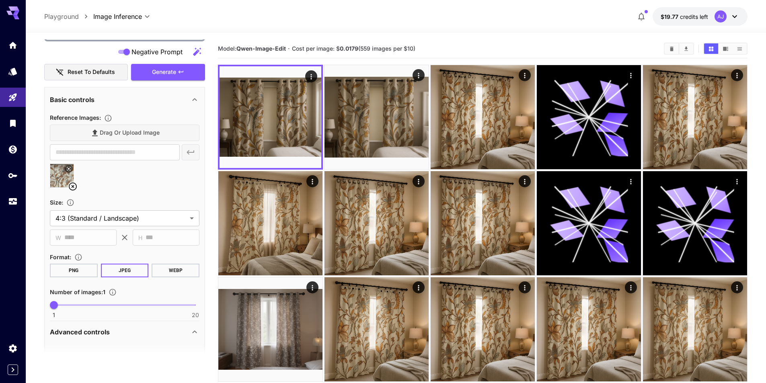
scroll to position [322, 0]
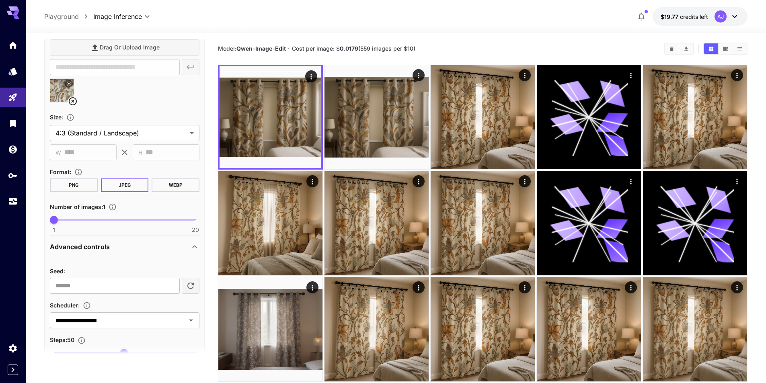
click at [185, 283] on button "button" at bounding box center [191, 286] width 18 height 16
type input "**********"
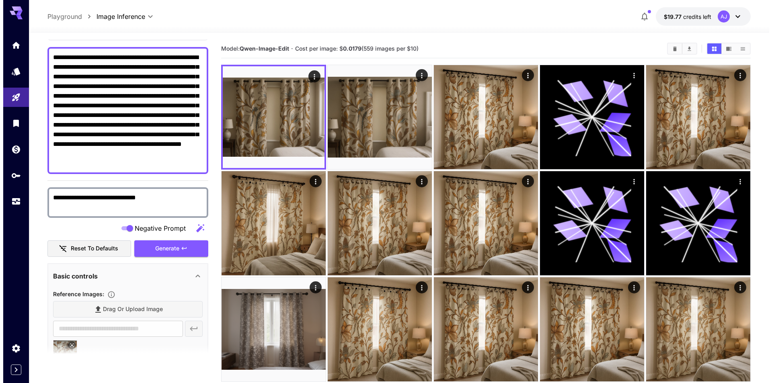
scroll to position [0, 0]
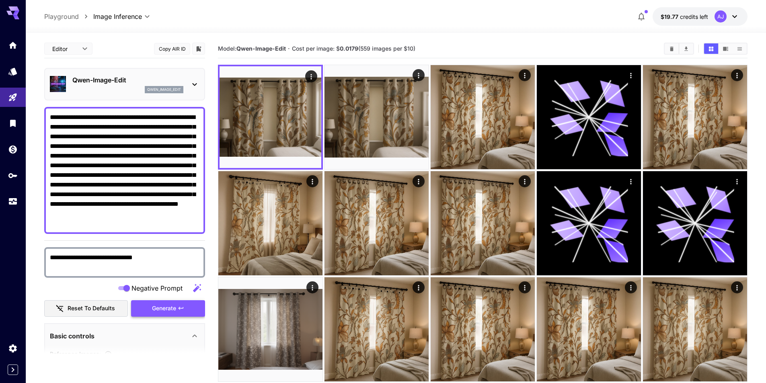
click at [173, 310] on span "Generate" at bounding box center [164, 309] width 24 height 10
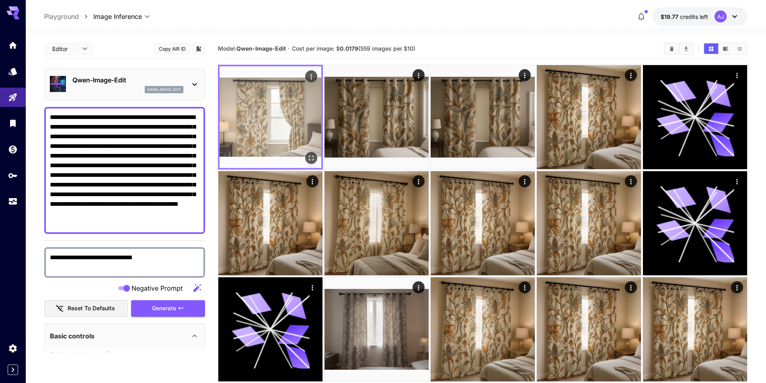
click at [309, 156] on icon "Open in fullscreen" at bounding box center [311, 158] width 8 height 8
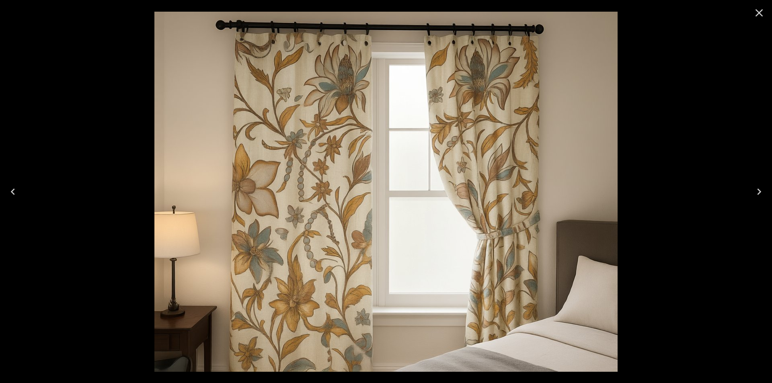
click at [757, 12] on icon "Close" at bounding box center [759, 12] width 13 height 13
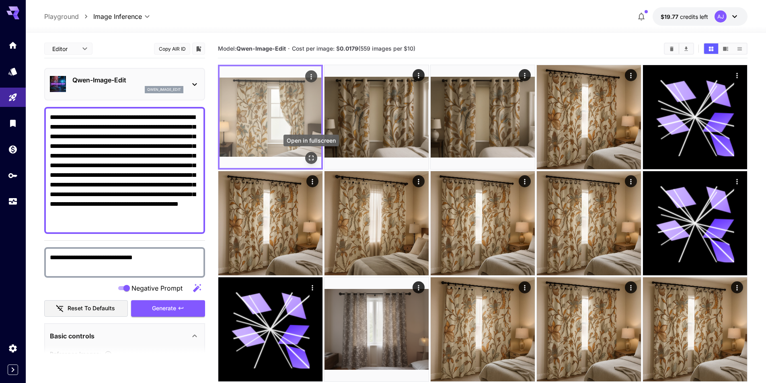
click at [314, 159] on icon "Open in fullscreen" at bounding box center [311, 158] width 8 height 8
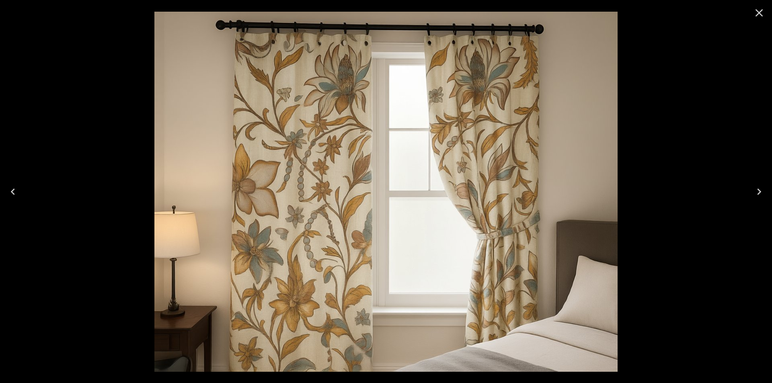
click at [759, 12] on icon "Close" at bounding box center [760, 13] width 8 height 8
